Goal: Task Accomplishment & Management: Manage account settings

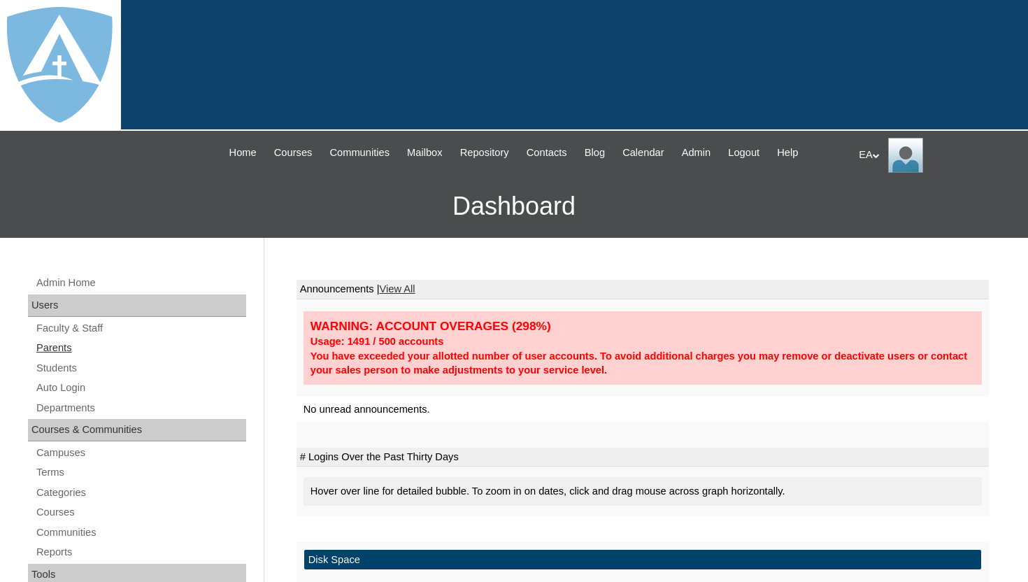
click at [66, 351] on link "Parents" at bounding box center [140, 347] width 211 height 17
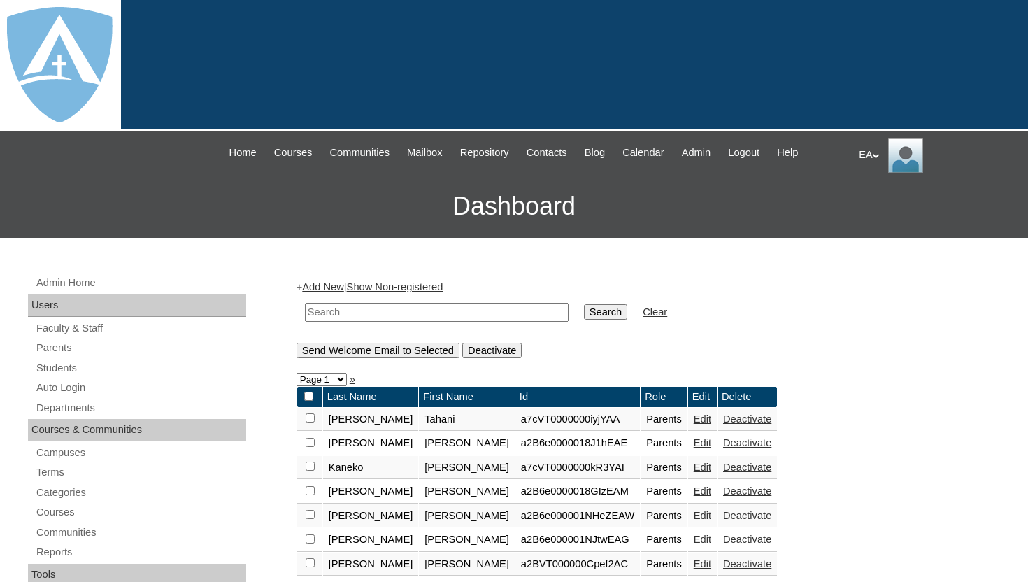
click at [418, 310] on input "text" at bounding box center [437, 312] width 264 height 19
type input "[PERSON_NAME]"
click at [605, 304] on input "Search" at bounding box center [605, 311] width 43 height 15
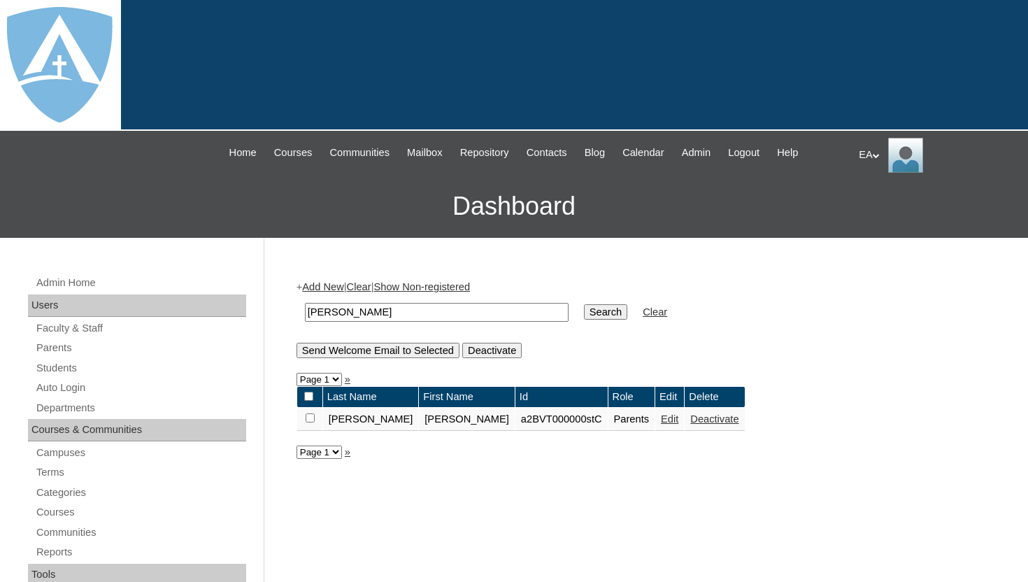
click at [661, 419] on link "Edit" at bounding box center [669, 418] width 17 height 11
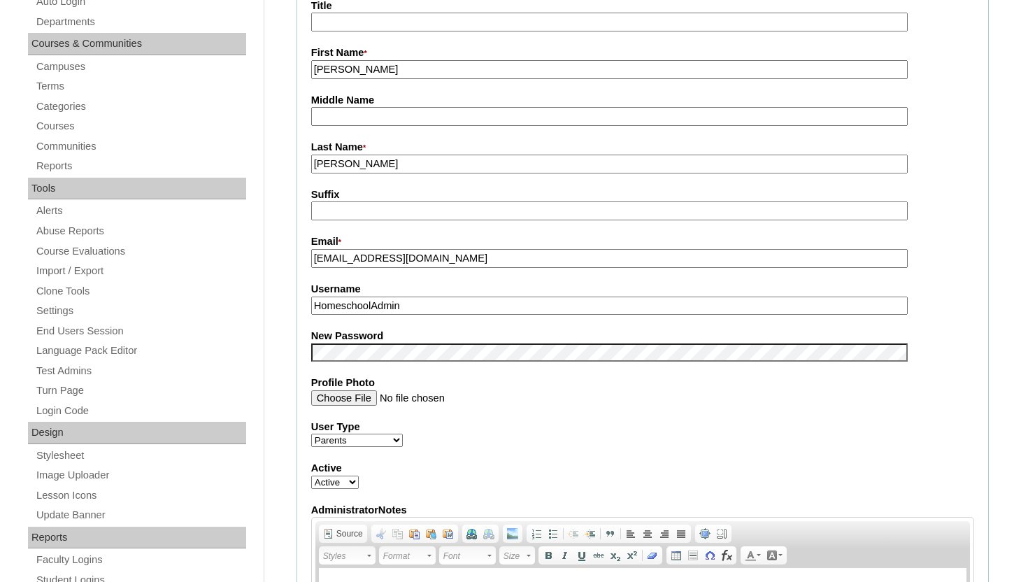
scroll to position [392, 0]
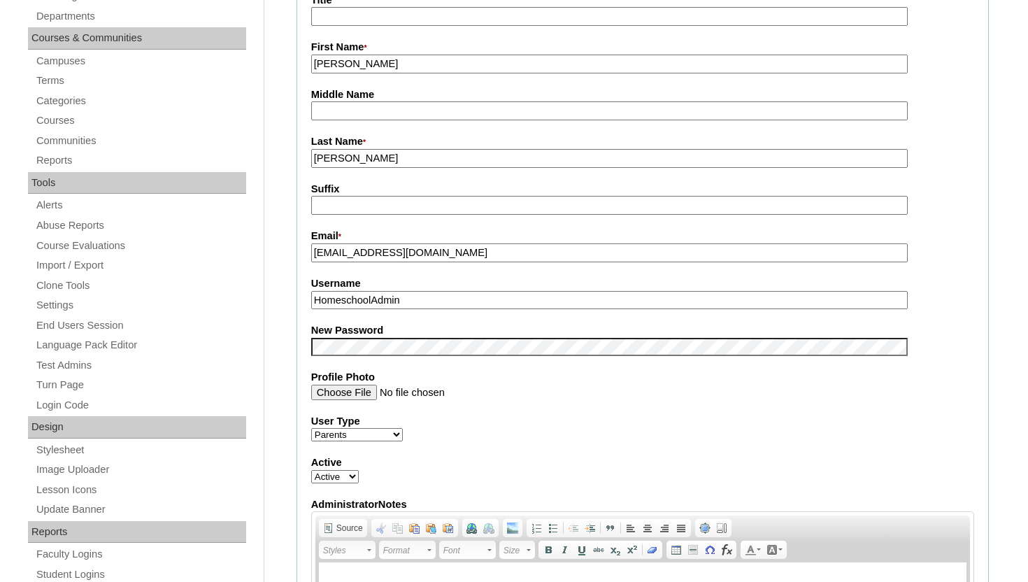
drag, startPoint x: 490, startPoint y: 261, endPoint x: 303, endPoint y: 257, distance: 187.5
click at [302, 257] on fieldset "Account Information User Id * a2BVT000000stC Title First Name * Glenda Middle N…" at bounding box center [643, 335] width 692 height 837
drag, startPoint x: 413, startPoint y: 301, endPoint x: 287, endPoint y: 299, distance: 125.9
paste input "glendao77@yahoo.com"
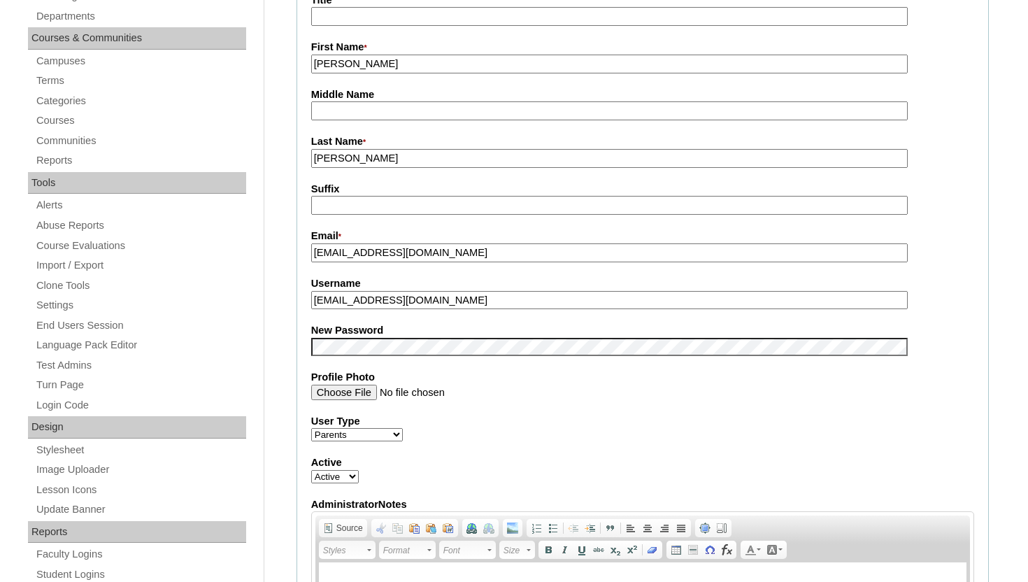
type input "glendao77@yahoo.com"
click at [965, 271] on fieldset "Account Information User Id * a2BVT000000stC Title First Name * Glenda Middle N…" at bounding box center [643, 335] width 692 height 837
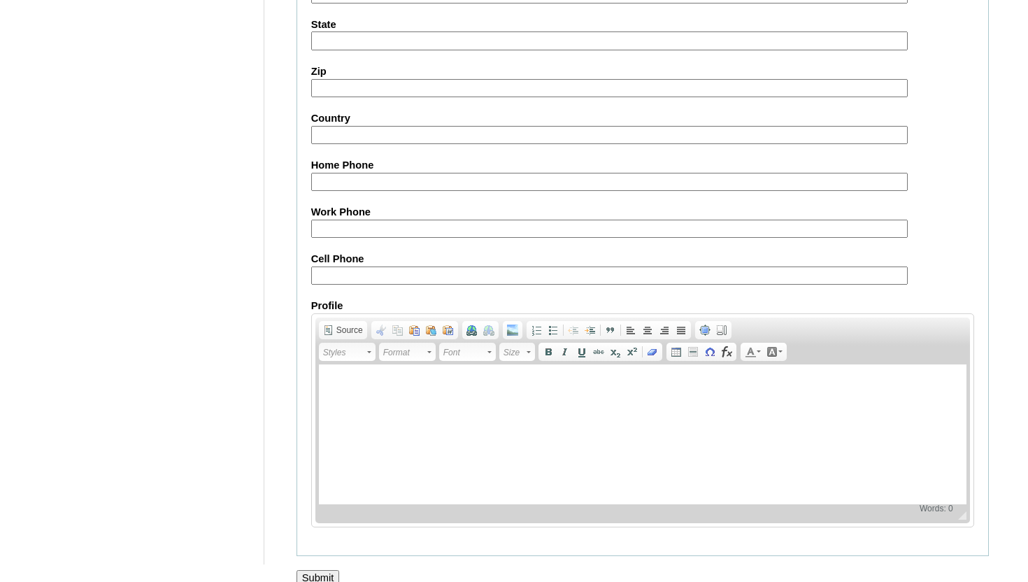
scroll to position [1332, 0]
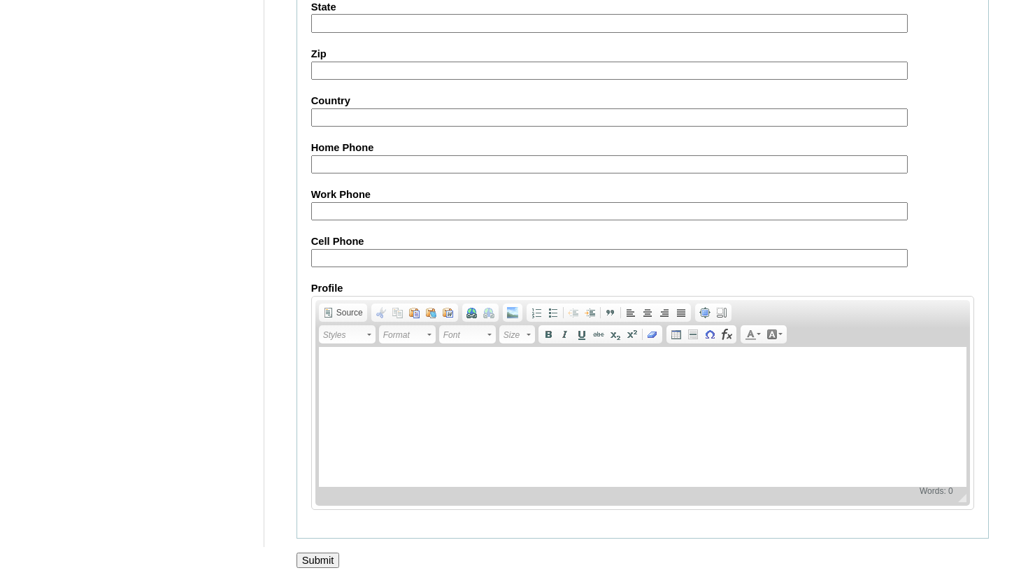
click at [327, 555] on input "Submit" at bounding box center [318, 560] width 43 height 15
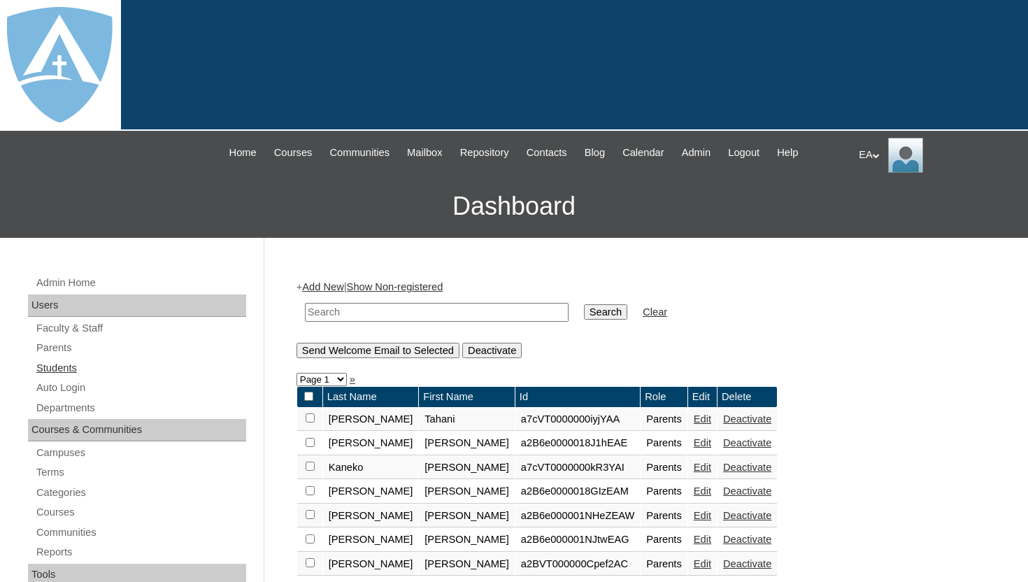
click at [65, 365] on link "Students" at bounding box center [140, 368] width 211 height 17
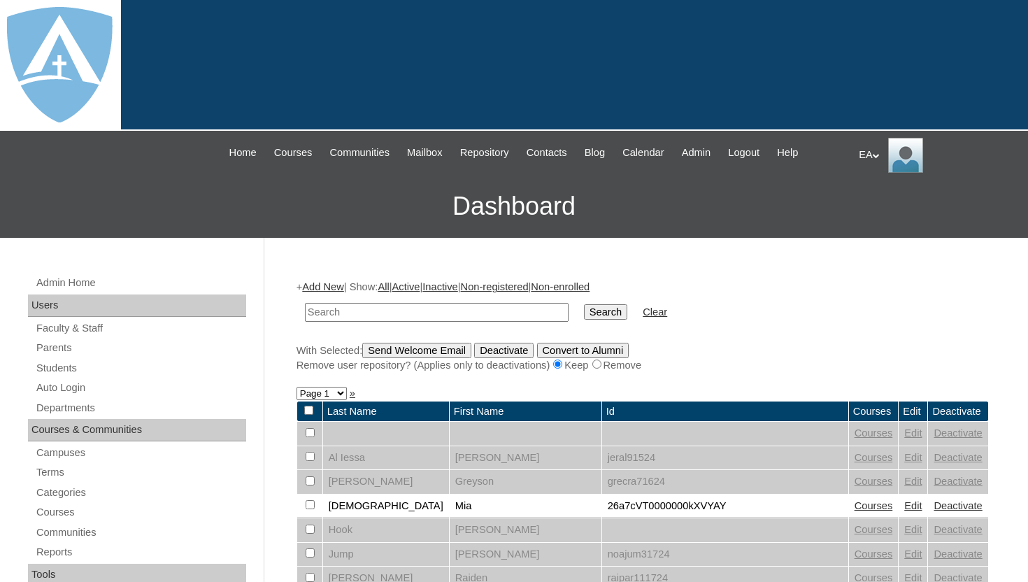
click at [403, 312] on input "text" at bounding box center [437, 312] width 264 height 19
type input "ethan"
click at [584, 304] on input "Search" at bounding box center [605, 311] width 43 height 15
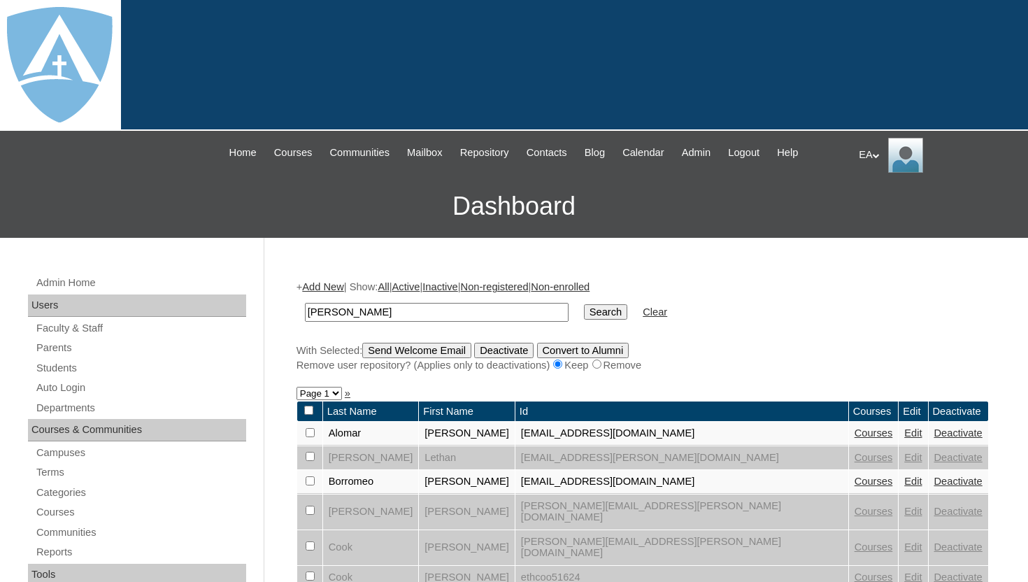
click at [793, 327] on form "[PERSON_NAME] Search Clear" at bounding box center [643, 312] width 692 height 36
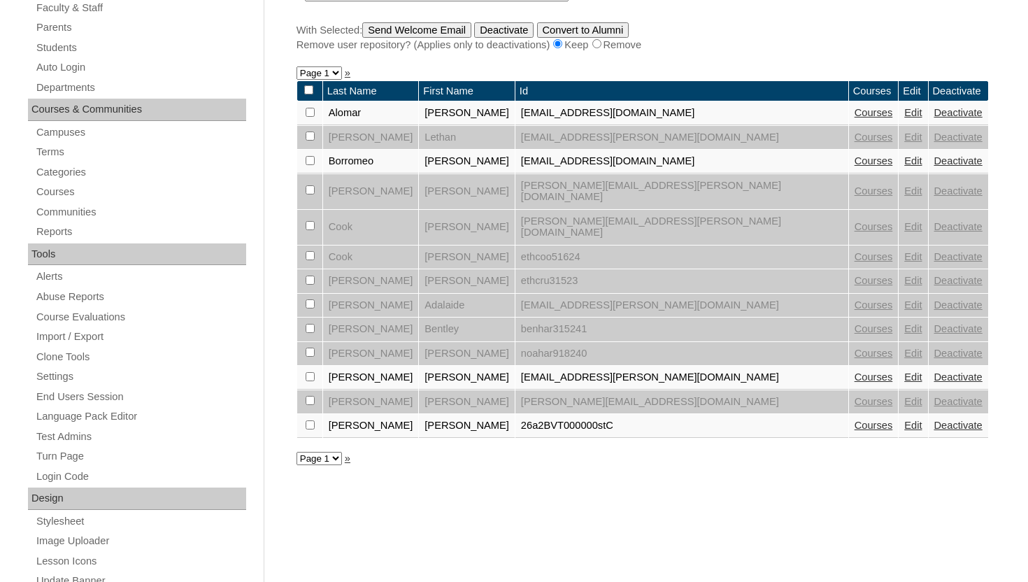
scroll to position [364, 0]
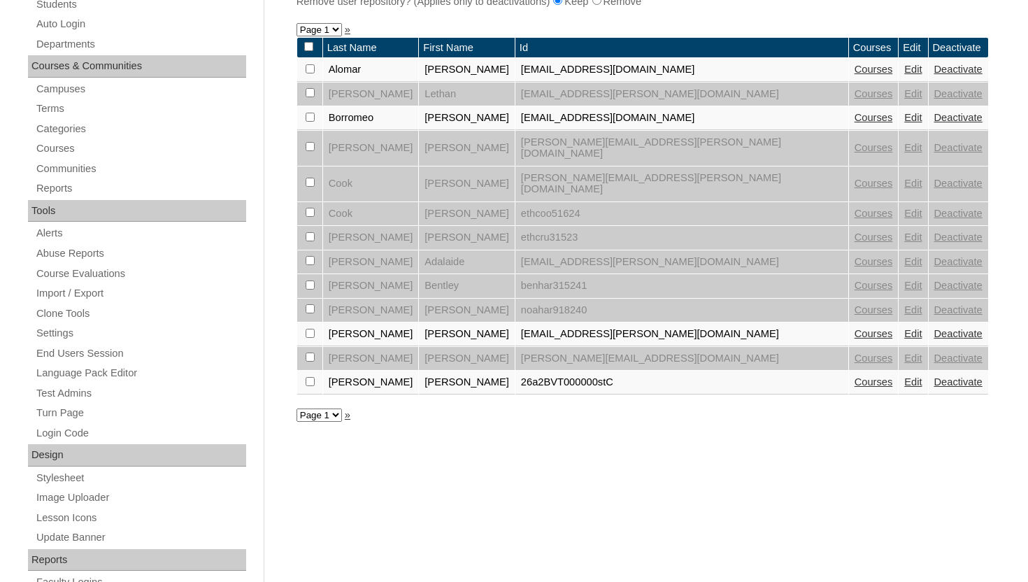
click at [904, 376] on link "Edit" at bounding box center [912, 381] width 17 height 11
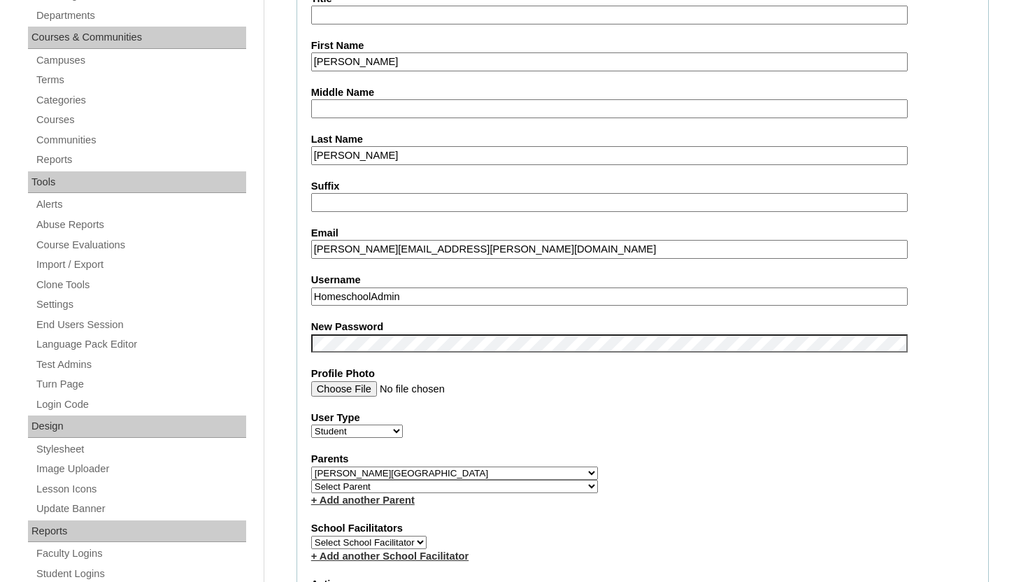
scroll to position [420, 0]
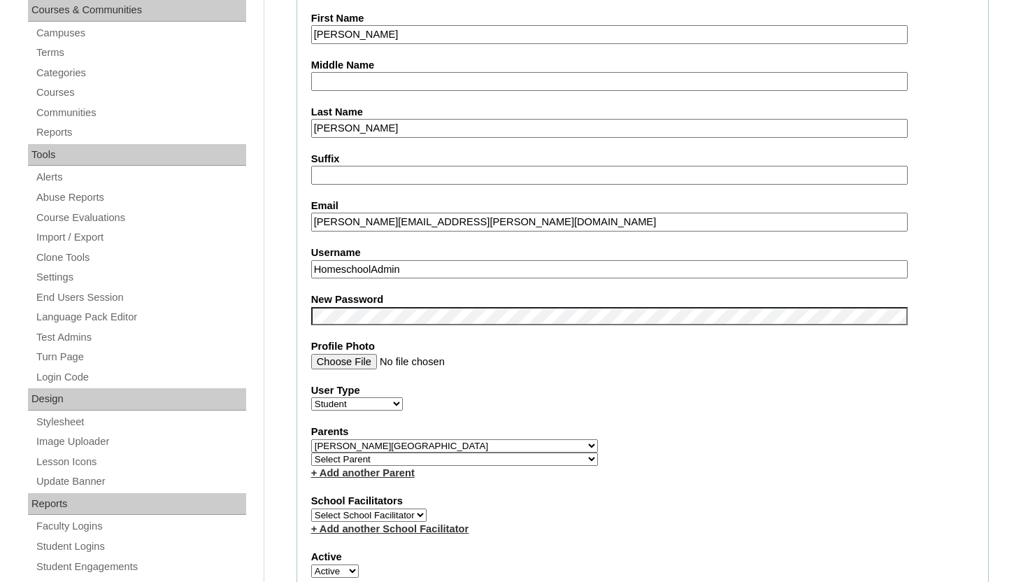
drag, startPoint x: 569, startPoint y: 220, endPoint x: 311, endPoint y: 226, distance: 258.9
click at [310, 226] on fieldset "Account Information User Id 26a2BVT000000stC Title First Name Ethan Middle Name…" at bounding box center [643, 456] width 692 height 1134
drag, startPoint x: 416, startPoint y: 265, endPoint x: 281, endPoint y: 267, distance: 135.0
paste input "ethan.rodriguez@enlightiumstudent.com"
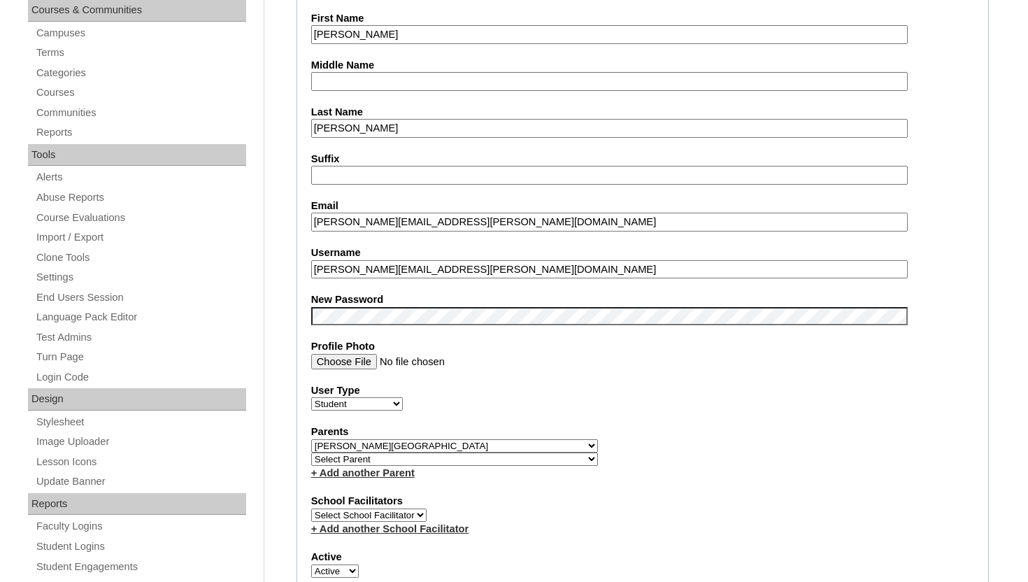
type input "ethan.rodriguez@enlightiumstudent.com"
click at [568, 467] on div "+ Add another Parent" at bounding box center [642, 473] width 663 height 15
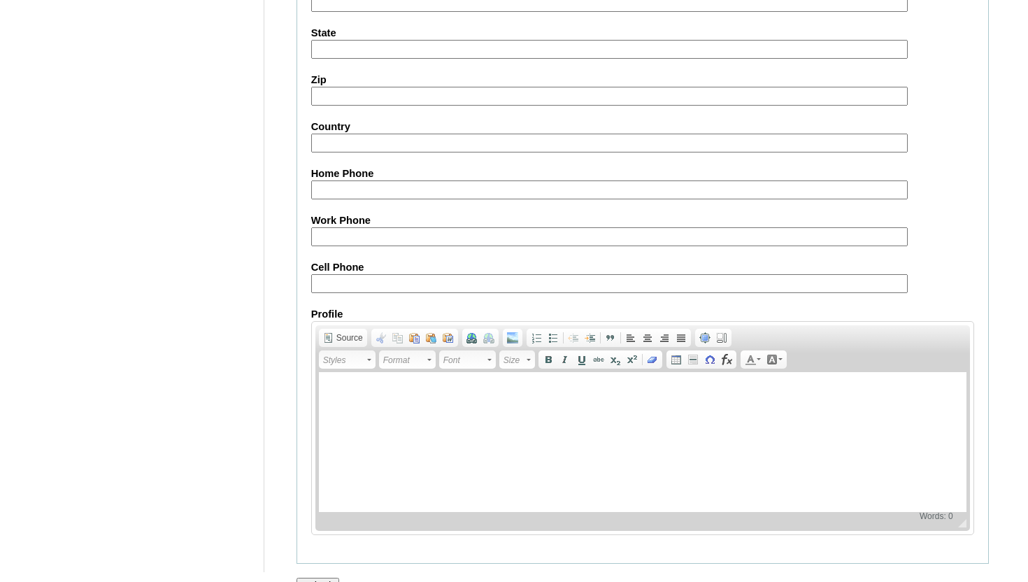
scroll to position [1627, 0]
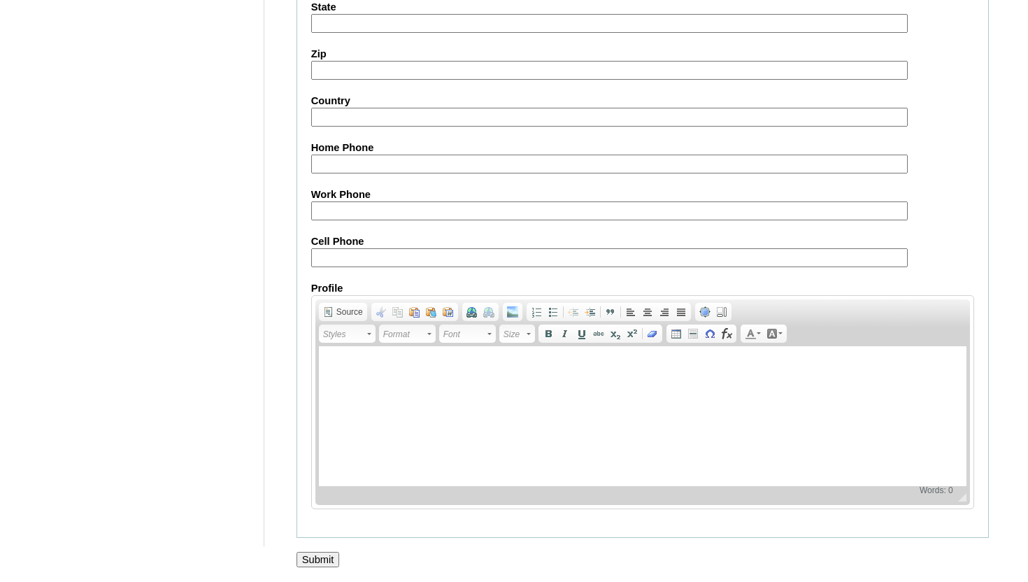
click at [319, 555] on input "Submit" at bounding box center [318, 559] width 43 height 15
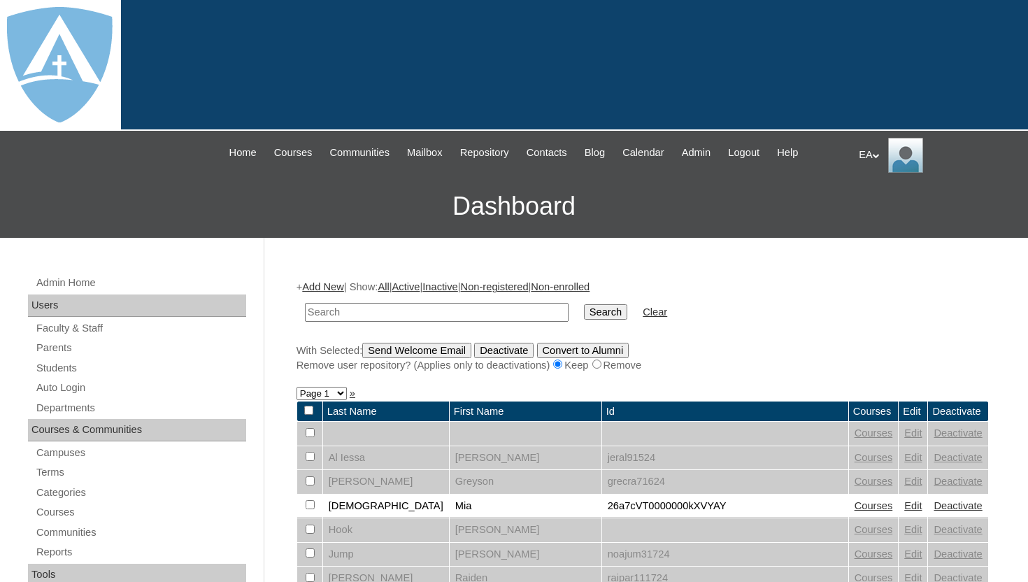
click at [424, 311] on input "text" at bounding box center [437, 312] width 264 height 19
type input "Emma"
click at [585, 311] on input "Search" at bounding box center [605, 311] width 43 height 15
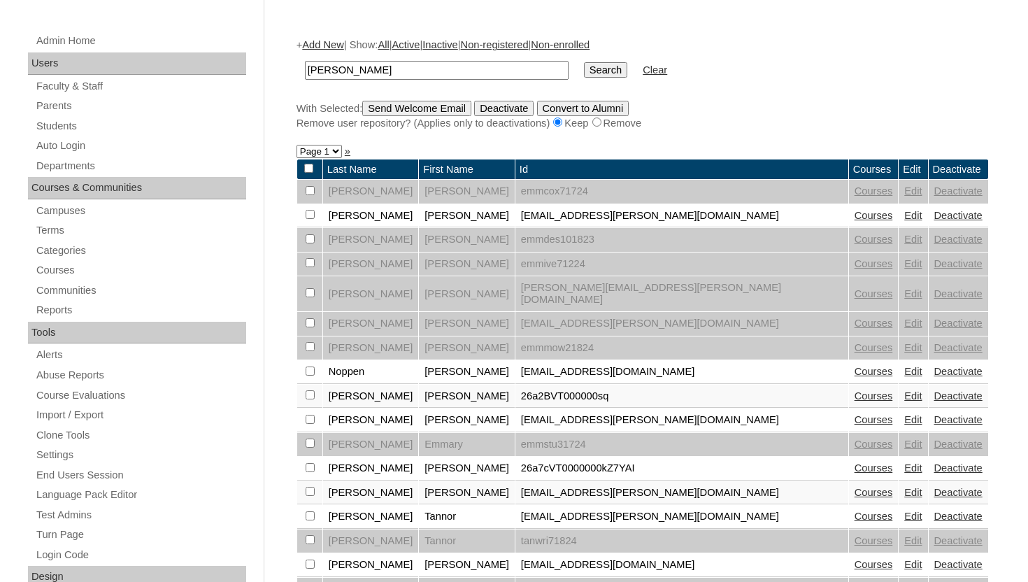
scroll to position [280, 0]
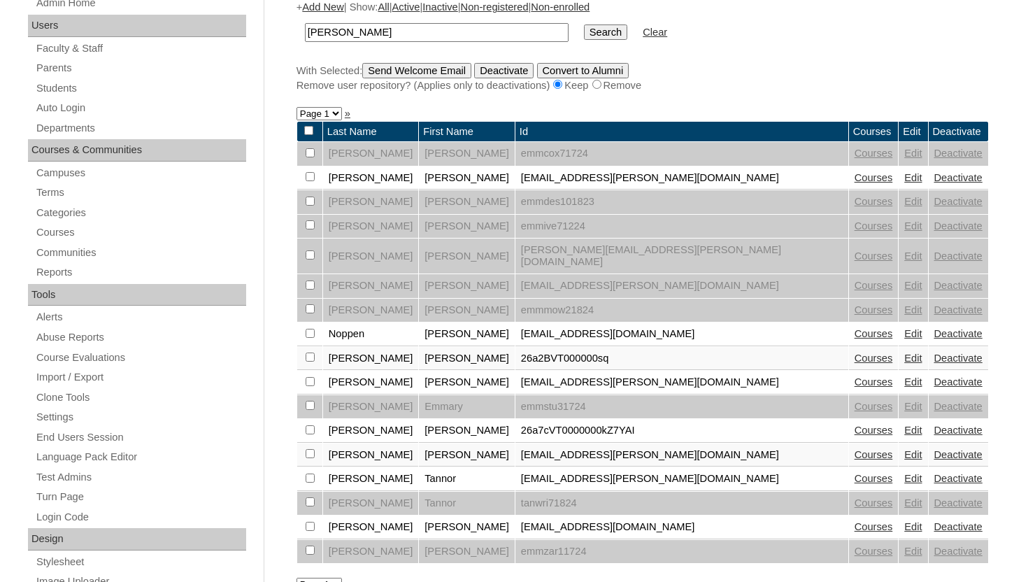
click at [904, 353] on link "Edit" at bounding box center [912, 358] width 17 height 11
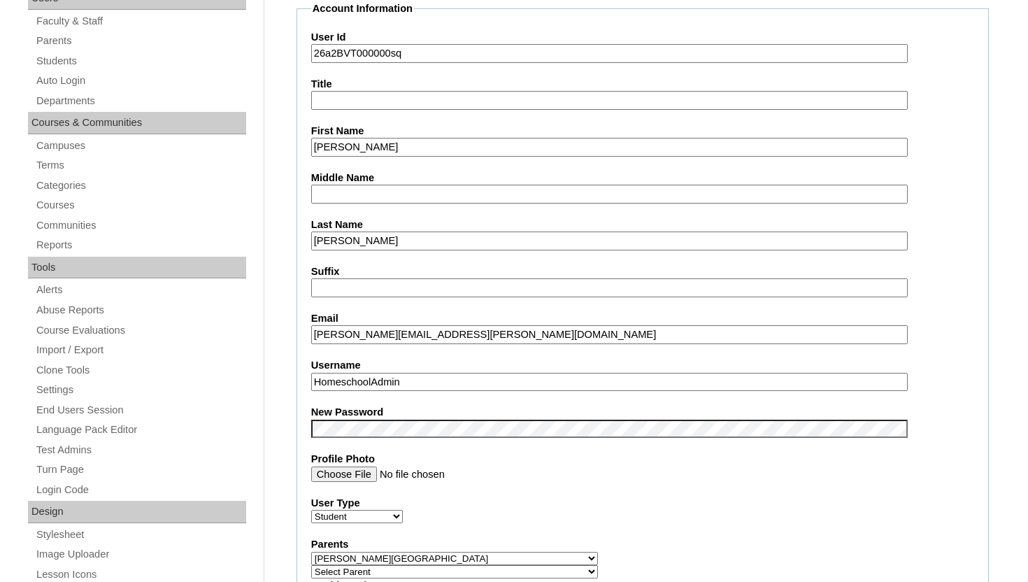
scroll to position [308, 0]
drag, startPoint x: 557, startPoint y: 339, endPoint x: 308, endPoint y: 336, distance: 249.0
click at [308, 336] on fieldset "Account Information User Id 26a2BVT000000sq Title First Name [PERSON_NAME] Midd…" at bounding box center [643, 568] width 692 height 1134
drag, startPoint x: 443, startPoint y: 381, endPoint x: 286, endPoint y: 371, distance: 156.9
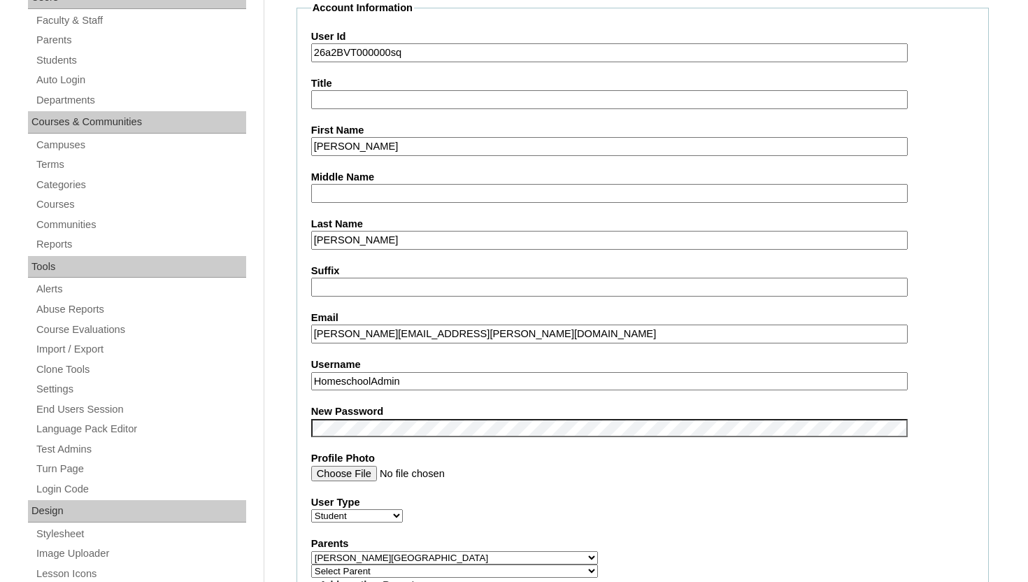
paste input "[PERSON_NAME][EMAIL_ADDRESS][PERSON_NAME][DOMAIN_NAME]"
type input "[PERSON_NAME][EMAIL_ADDRESS][PERSON_NAME][DOMAIN_NAME]"
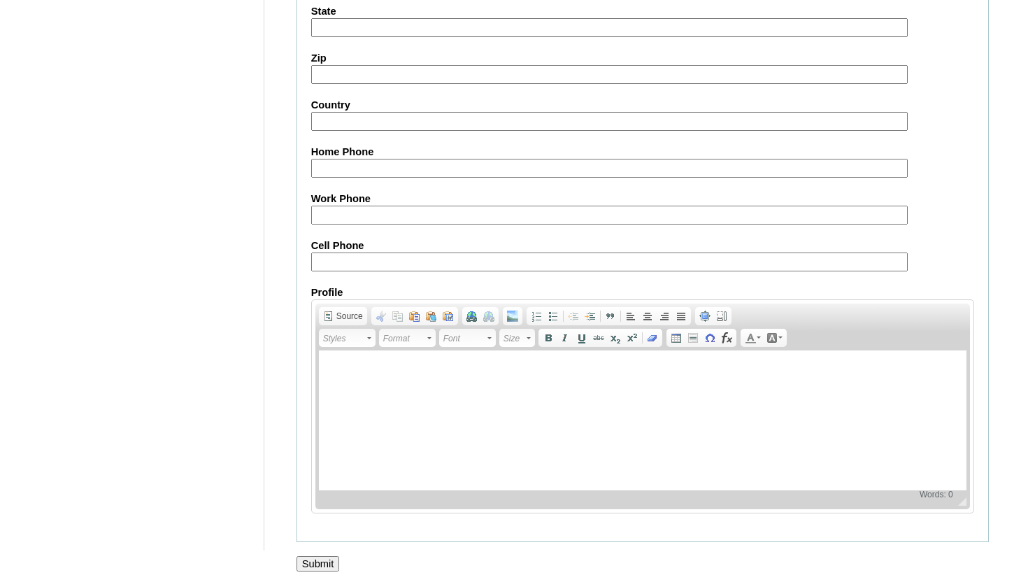
scroll to position [1627, 0]
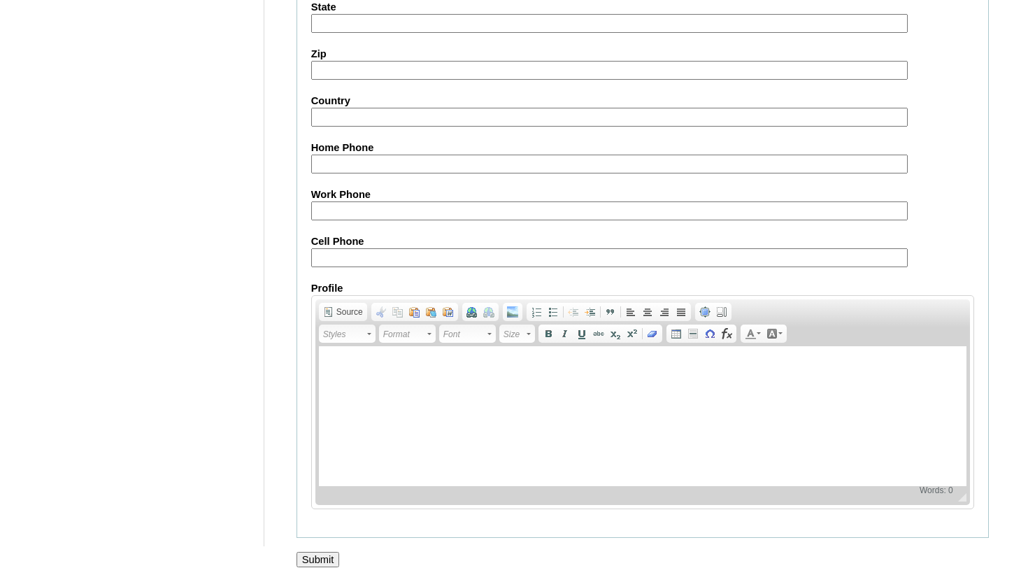
click at [293, 569] on div at bounding box center [514, 574] width 1028 height 15
click at [299, 569] on div at bounding box center [514, 574] width 1028 height 15
click at [317, 555] on input "Submit" at bounding box center [318, 559] width 43 height 15
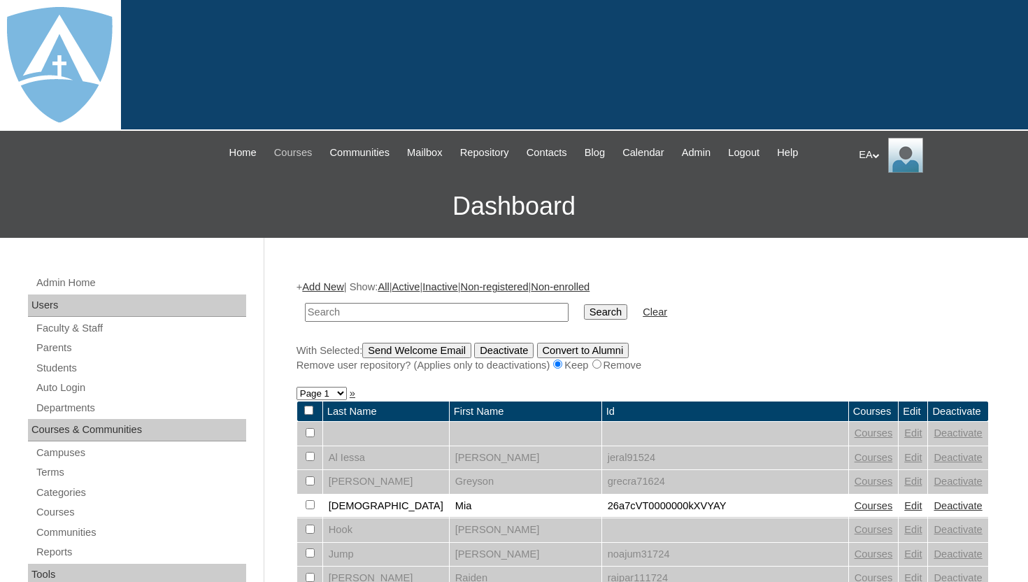
click at [285, 148] on span "Courses" at bounding box center [293, 153] width 38 height 16
